Goal: Information Seeking & Learning: Find specific fact

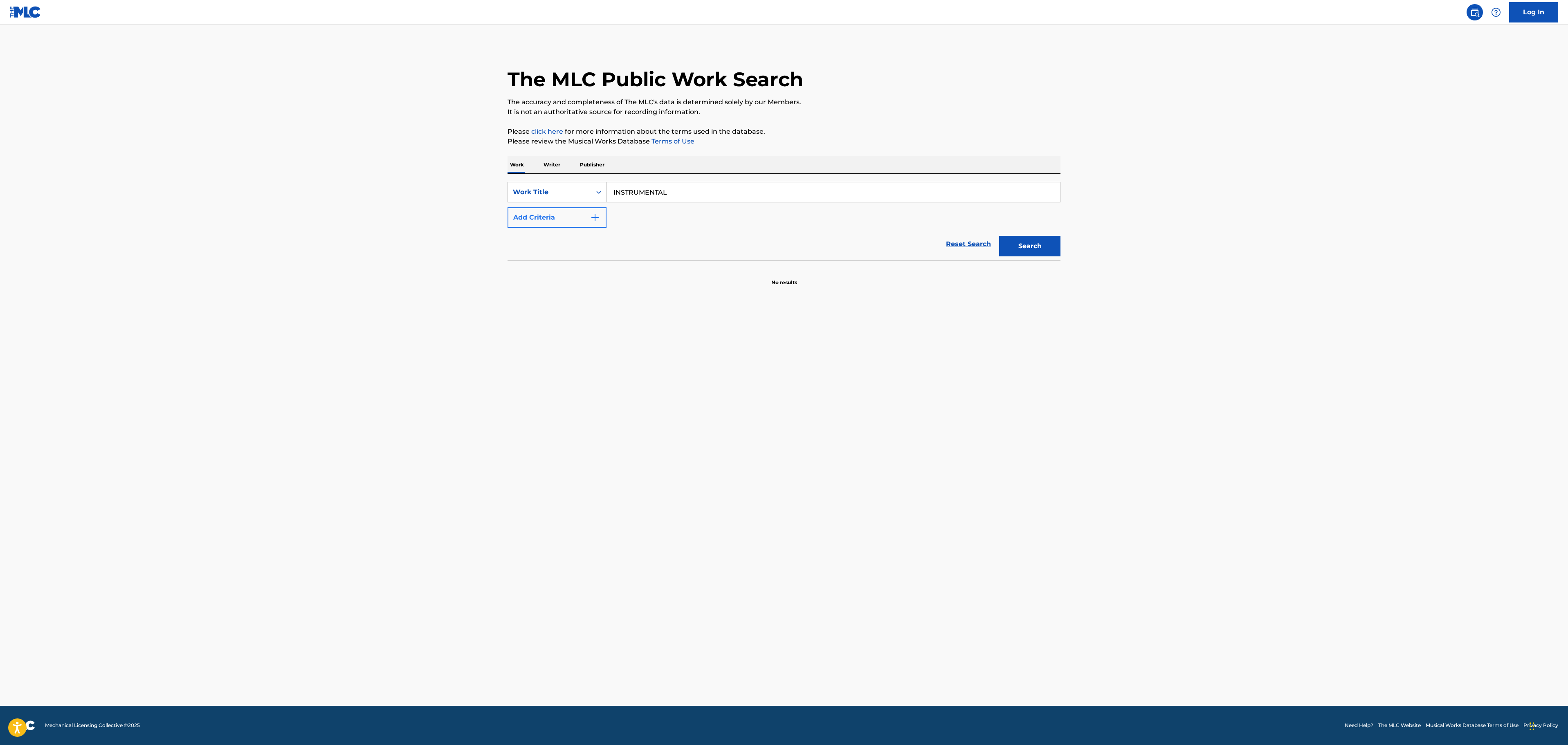
type input "INSTRUMENTAL"
click at [573, 214] on button "Add Criteria" at bounding box center [557, 218] width 99 height 21
click at [634, 225] on input "Search Form" at bounding box center [825, 217] width 438 height 20
type input "DELONGE"
click at [999, 261] on button "Search" at bounding box center [1030, 272] width 62 height 21
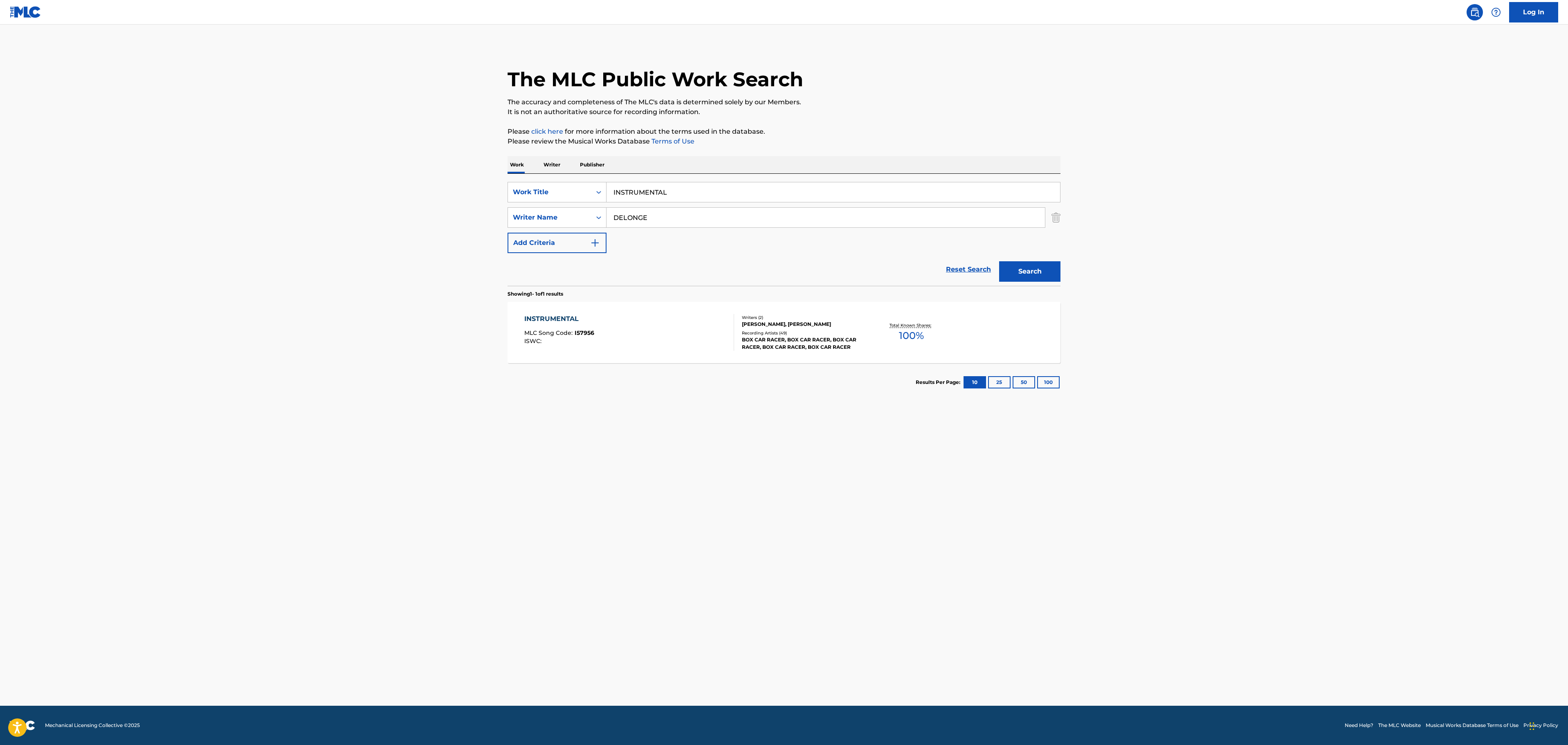
click at [614, 331] on div "INSTRUMENTAL MLC Song Code : I57956 ISWC :" at bounding box center [629, 331] width 210 height 36
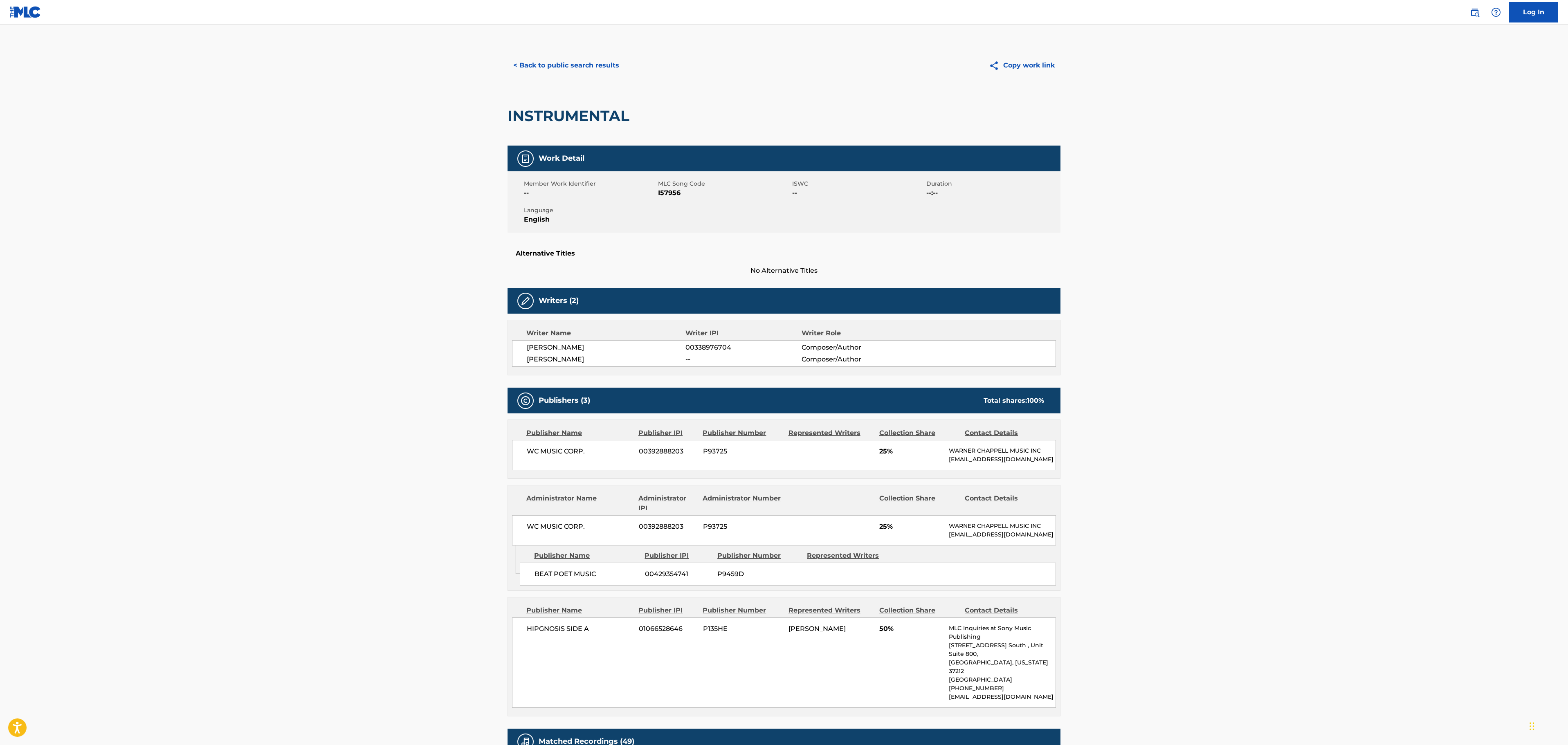
scroll to position [82, 0]
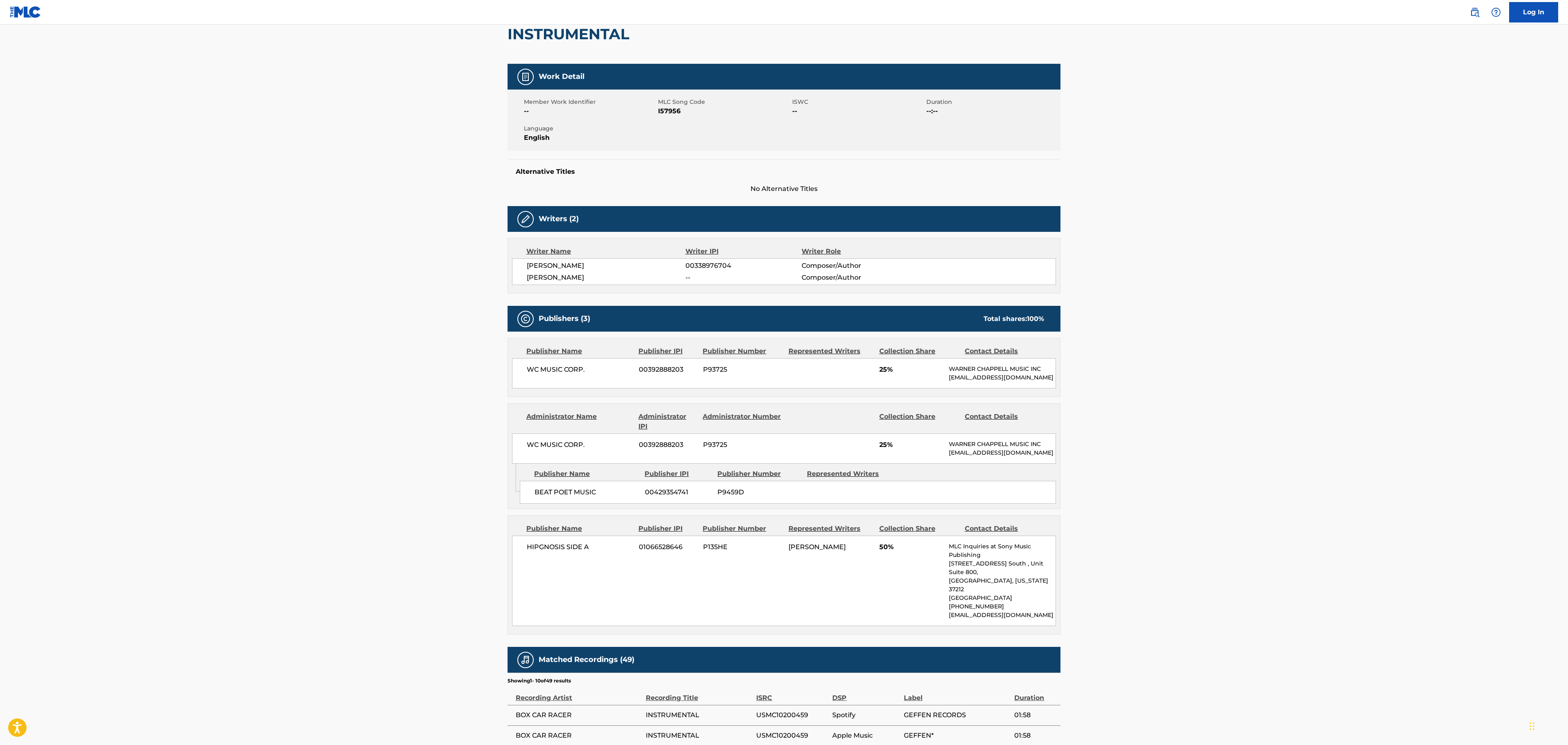
click at [1103, 415] on main "< Back to public search results Copy work link INSTRUMENTAL Work Detail Member …" at bounding box center [784, 452] width 1568 height 1019
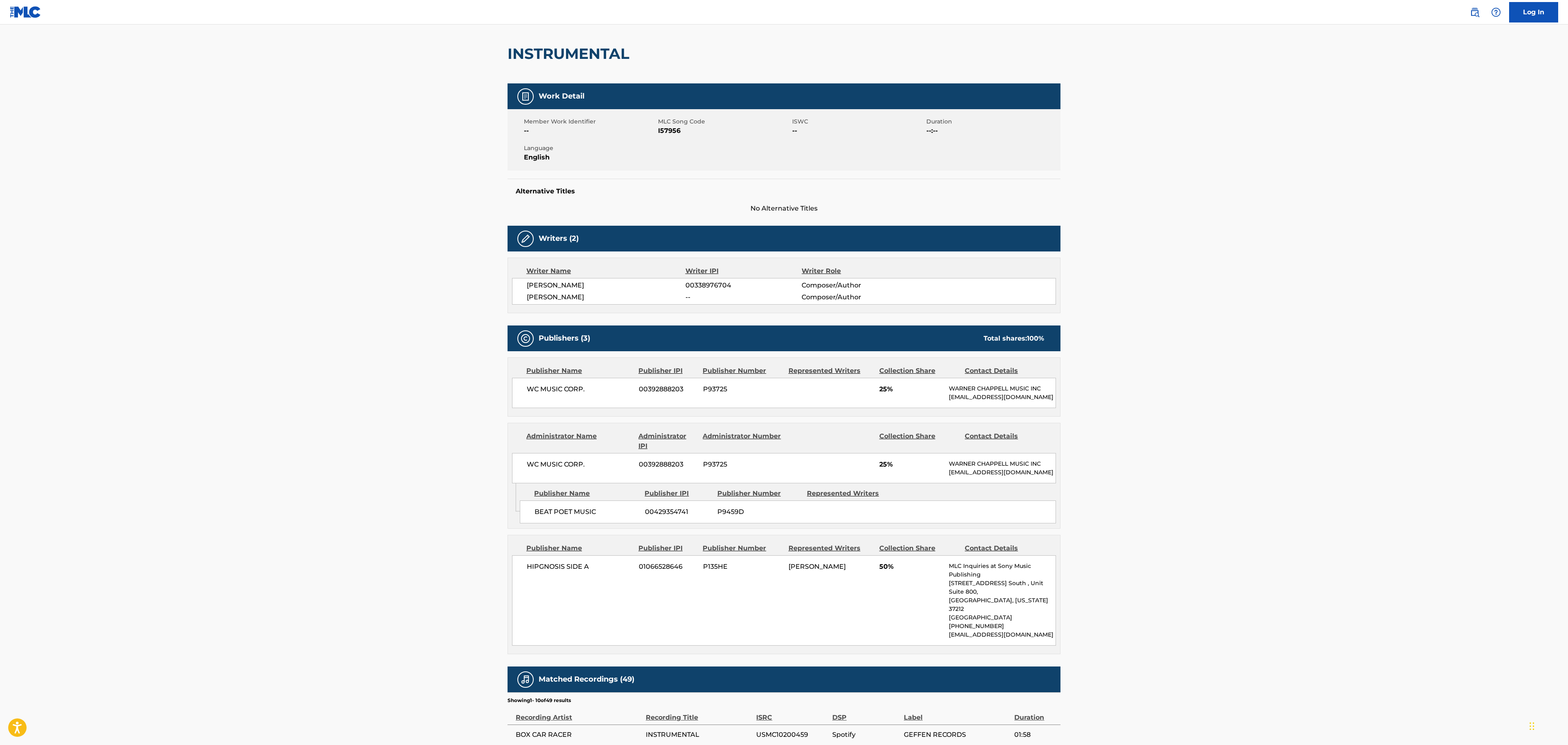
scroll to position [0, 0]
